Goal: Communication & Community: Connect with others

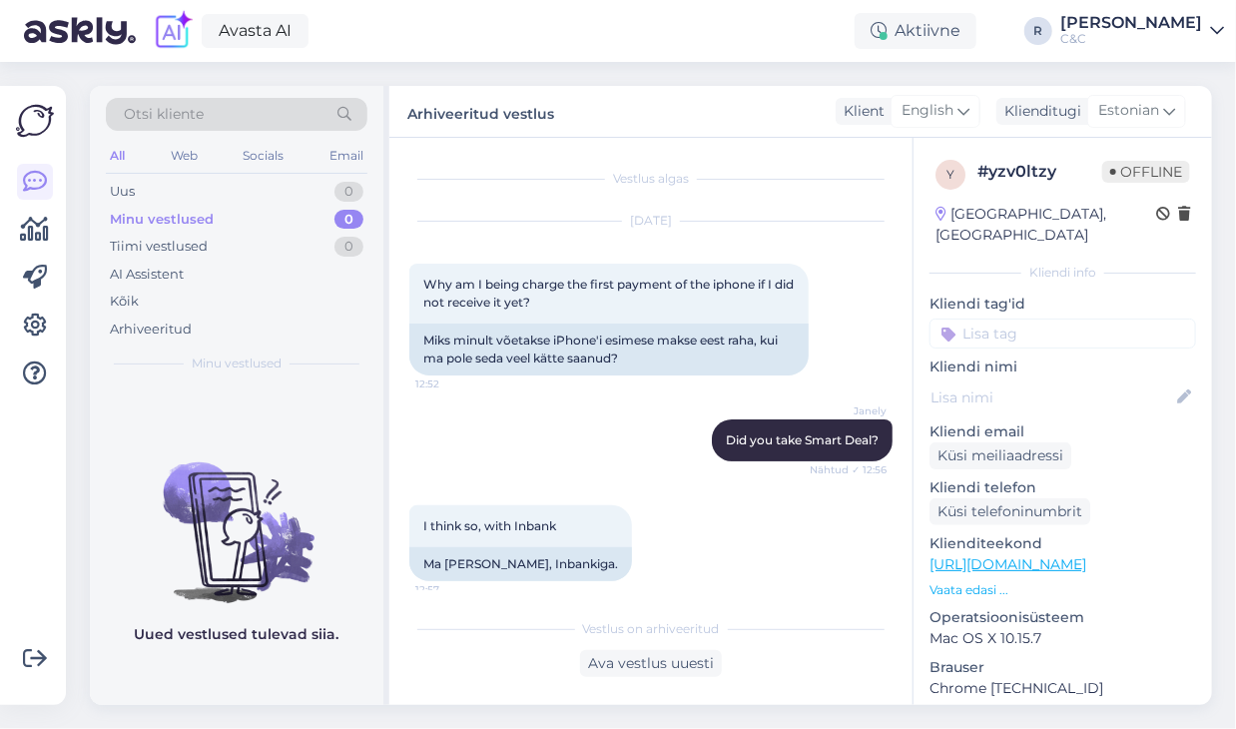
scroll to position [1345, 0]
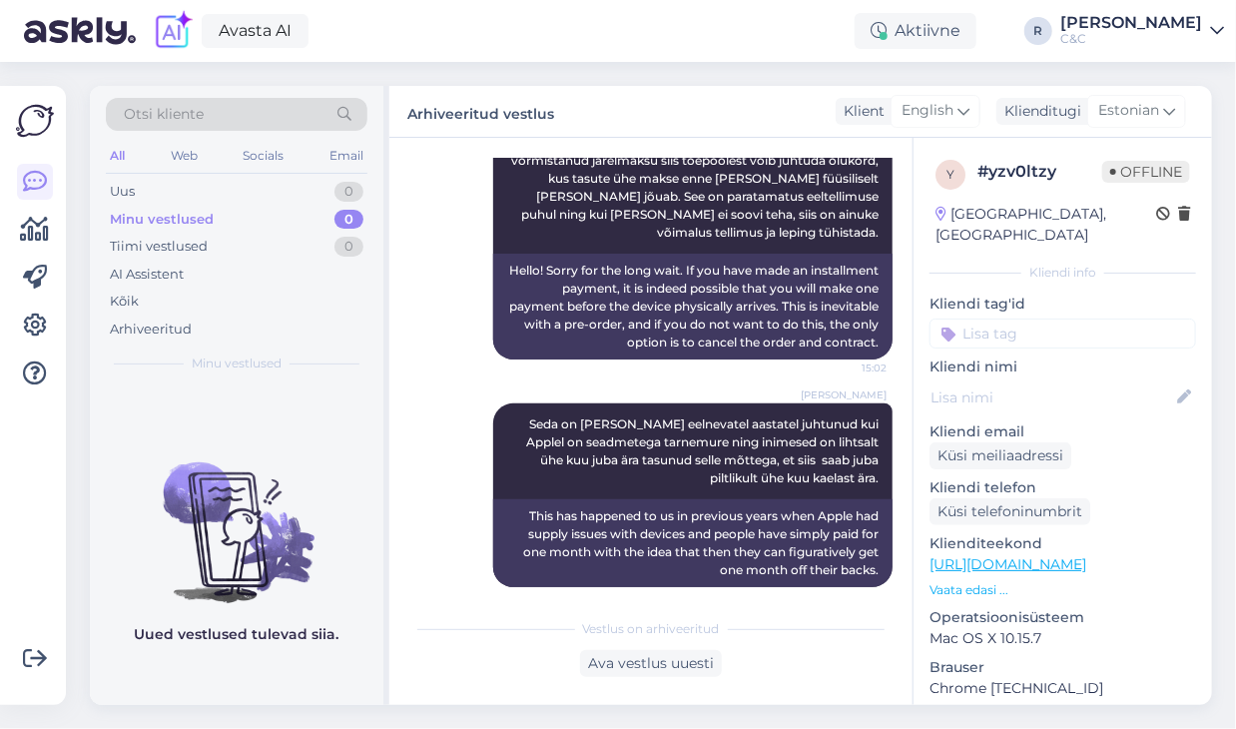
click at [605, 86] on div "Arhiveeritud vestlus Klient English Klienditugi Estonian es Chinese Estonian Ja…" at bounding box center [800, 112] width 822 height 52
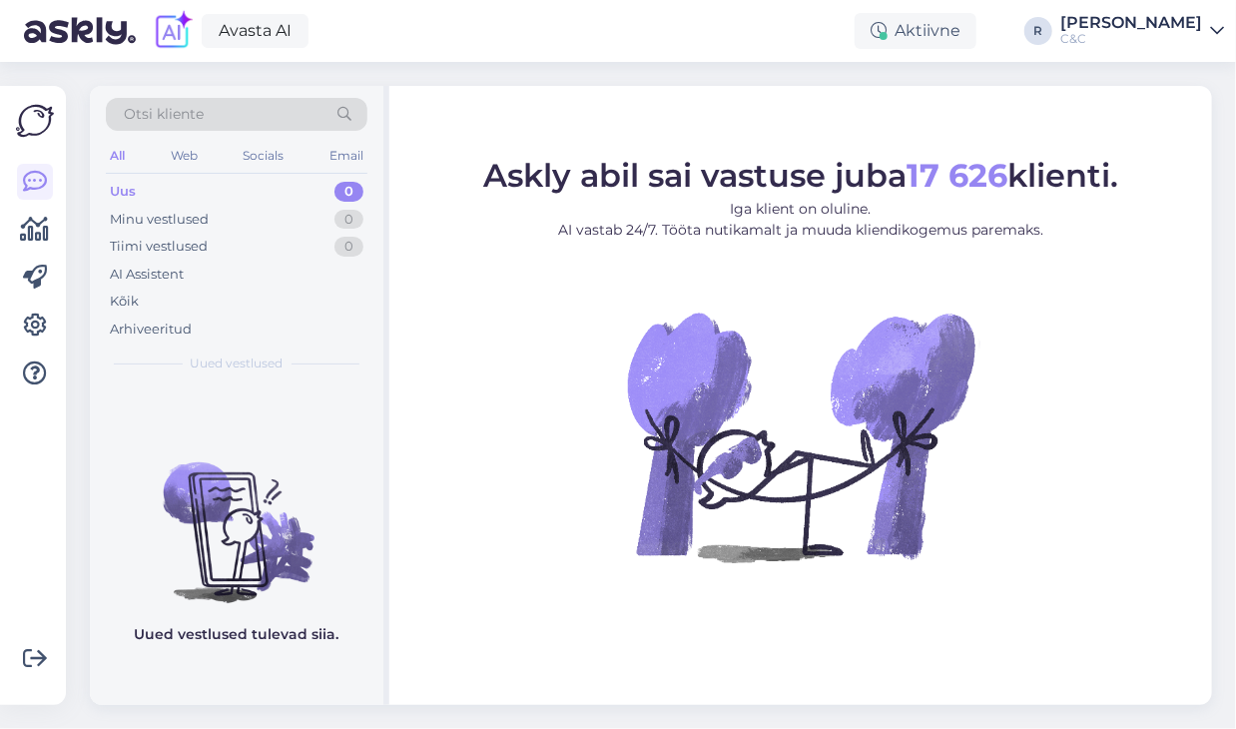
click at [979, 259] on img at bounding box center [800, 436] width 359 height 359
